Goal: Browse casually

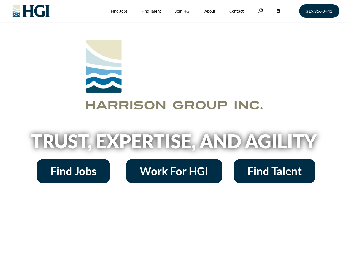
click at [174, 132] on h2 "Trust, Expertise, and Agility" at bounding box center [174, 141] width 314 height 19
click at [259, 11] on link at bounding box center [260, 10] width 6 height 5
click at [174, 143] on h2 "Trust, Expertise, and Agility" at bounding box center [174, 141] width 314 height 19
click at [174, 132] on h2 "Trust, Expertise, and Agility" at bounding box center [174, 141] width 314 height 19
click at [259, 11] on link at bounding box center [260, 10] width 6 height 5
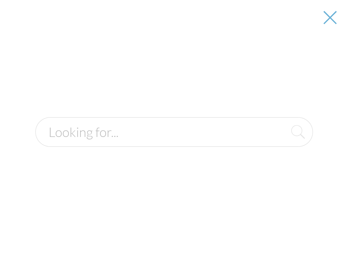
click at [174, 143] on h2 "Trust, Expertise, and Agility" at bounding box center [174, 141] width 314 height 19
